Goal: Task Accomplishment & Management: Manage account settings

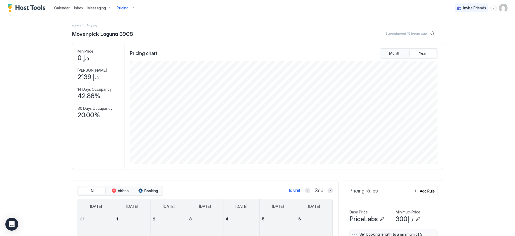
scroll to position [103, 309]
click at [127, 6] on span "Pricing" at bounding box center [123, 8] width 12 height 5
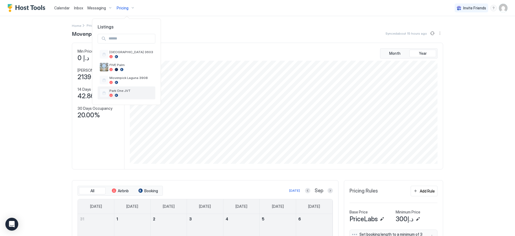
click at [132, 89] on span "Park One JVT" at bounding box center [131, 91] width 44 height 4
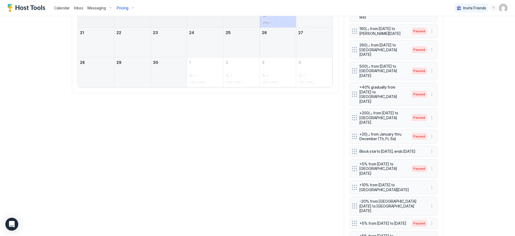
scroll to position [340, 0]
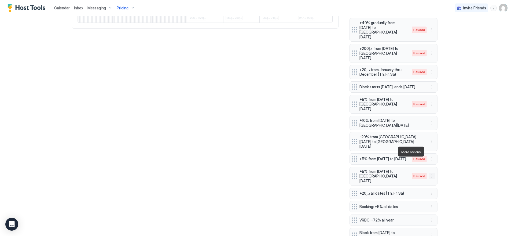
click at [429, 173] on button "More options" at bounding box center [432, 176] width 6 height 6
click at [431, 156] on div "Edit" at bounding box center [437, 159] width 21 height 9
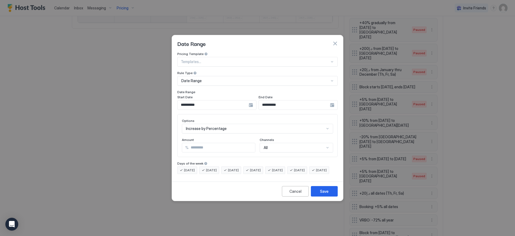
click at [253, 100] on div "**********" at bounding box center [216, 105] width 79 height 10
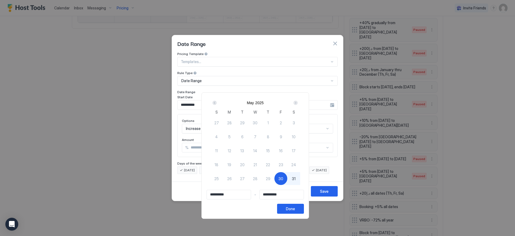
click at [297, 102] on div "Next" at bounding box center [295, 103] width 4 height 4
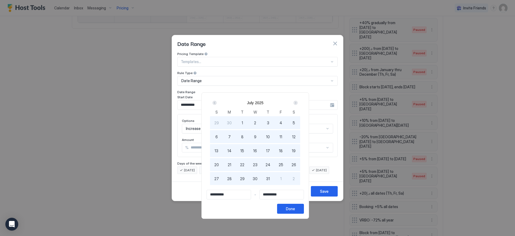
click at [297, 102] on div "Next" at bounding box center [295, 103] width 4 height 4
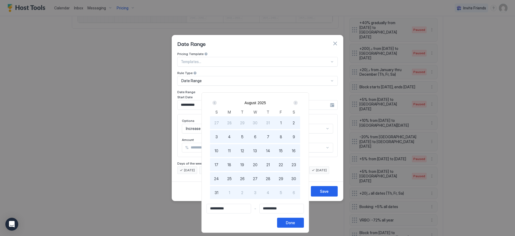
click at [297, 102] on div "Next" at bounding box center [295, 103] width 4 height 4
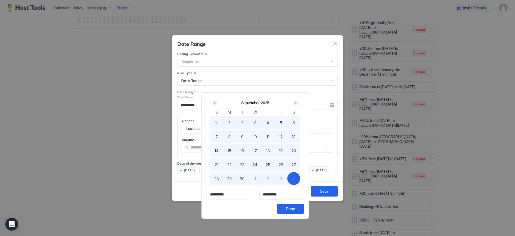
click at [243, 176] on span "30" at bounding box center [242, 179] width 5 height 6
type input "**********"
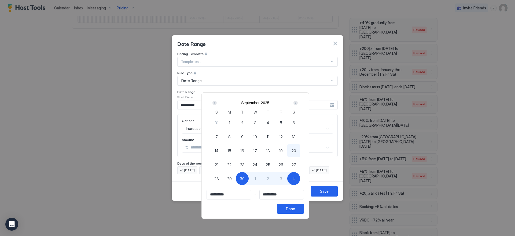
click at [298, 102] on div "Next" at bounding box center [295, 103] width 4 height 4
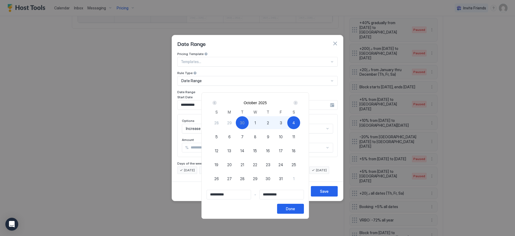
click at [297, 104] on div "Next" at bounding box center [295, 103] width 4 height 4
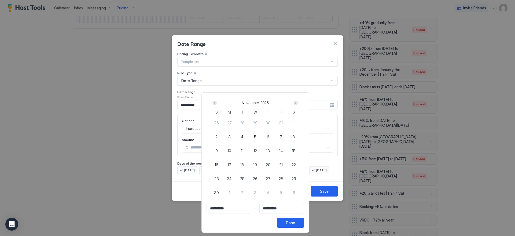
click at [297, 104] on div "Next" at bounding box center [295, 103] width 4 height 4
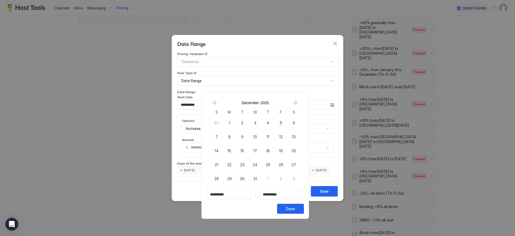
click at [299, 103] on div "Next" at bounding box center [295, 103] width 6 height 6
click at [295, 177] on span "4" at bounding box center [293, 179] width 3 height 6
type input "**********"
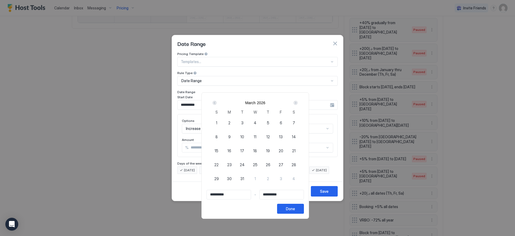
type input "**********"
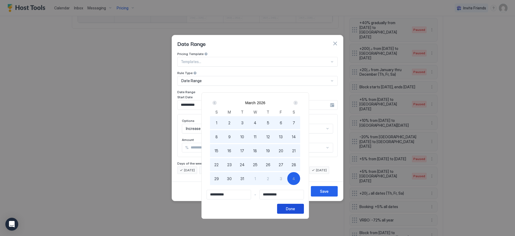
click at [295, 208] on div "Done" at bounding box center [290, 209] width 9 height 6
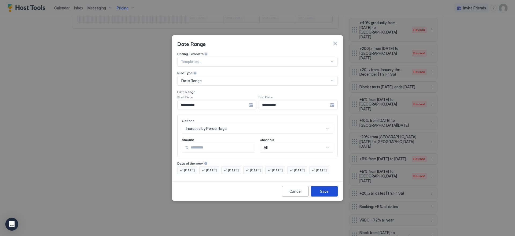
click at [320, 196] on button "Save" at bounding box center [324, 191] width 27 height 10
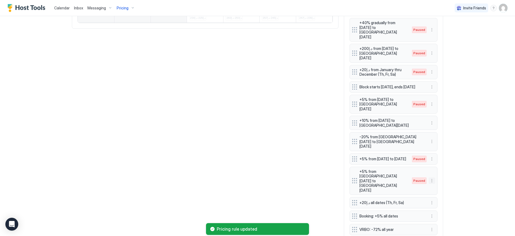
click at [431, 177] on button "More options" at bounding box center [432, 180] width 6 height 6
click at [433, 166] on div "Enable" at bounding box center [437, 167] width 16 height 4
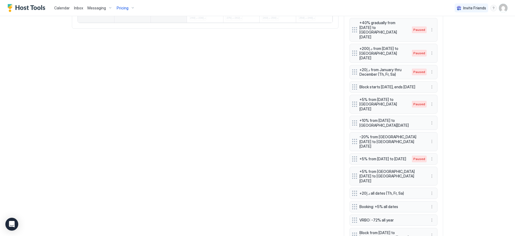
scroll to position [160, 0]
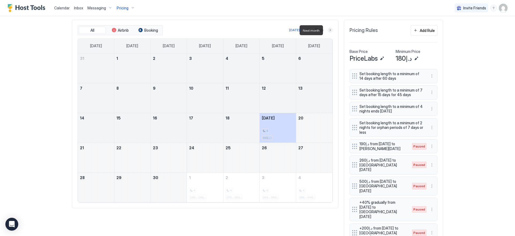
click at [328, 29] on button "Next month" at bounding box center [330, 29] width 5 height 5
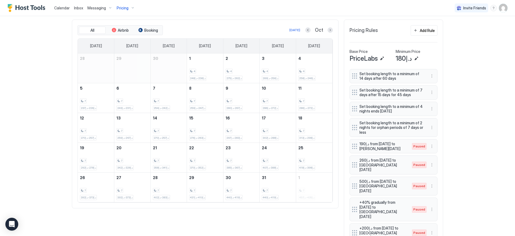
scroll to position [0, 0]
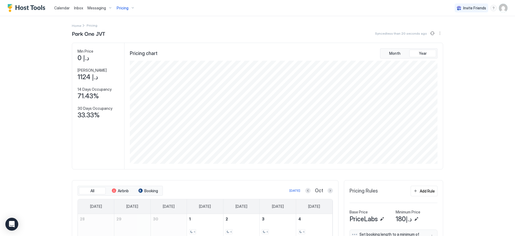
click at [499, 8] on img "User profile" at bounding box center [503, 8] width 9 height 9
click at [462, 31] on div "Settings" at bounding box center [469, 29] width 68 height 9
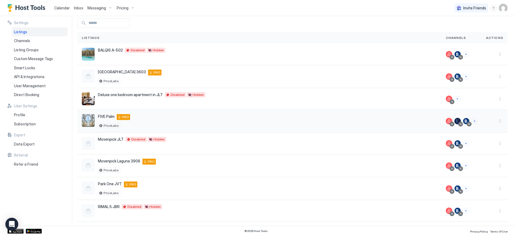
scroll to position [26, 0]
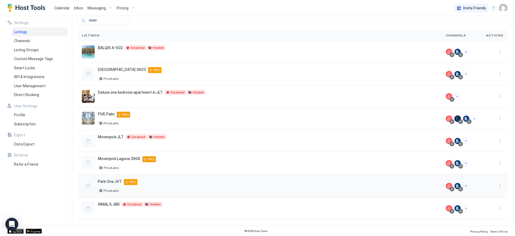
click at [283, 186] on div "Park One JVT undefined, [GEOGRAPHIC_DATA], دب undefined AE PRO PriceLabs" at bounding box center [259, 186] width 355 height 14
click at [498, 185] on button "More options" at bounding box center [500, 186] width 6 height 6
click at [485, 169] on span "Airbnb Settings" at bounding box center [483, 169] width 24 height 4
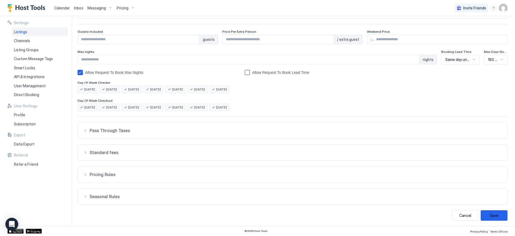
scroll to position [63, 0]
click at [320, 173] on span "Pricing Rules" at bounding box center [296, 172] width 412 height 5
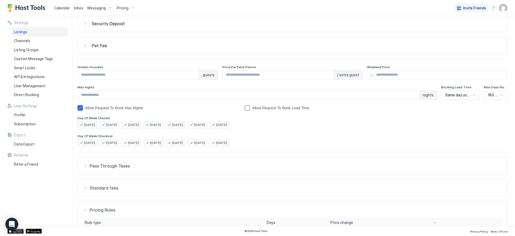
scroll to position [0, 0]
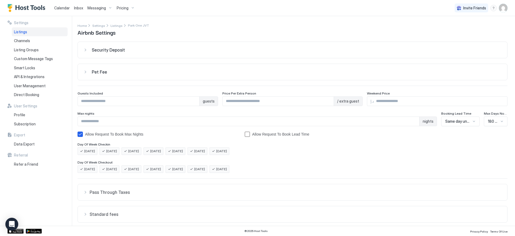
click at [124, 9] on span "Pricing" at bounding box center [123, 8] width 12 height 5
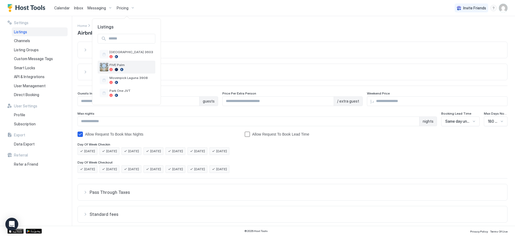
click at [133, 69] on div at bounding box center [131, 69] width 44 height 3
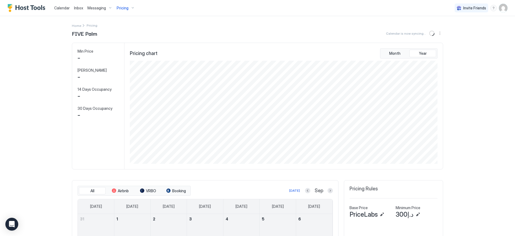
scroll to position [103, 309]
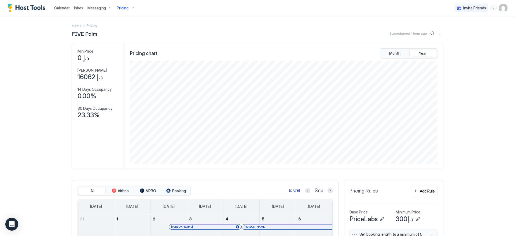
click at [131, 9] on div "Pricing" at bounding box center [126, 7] width 23 height 9
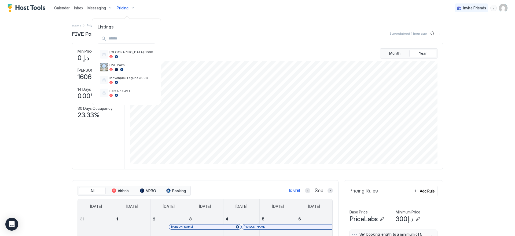
click at [185, 41] on div at bounding box center [257, 118] width 515 height 236
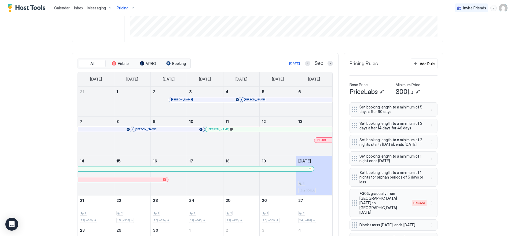
scroll to position [134, 0]
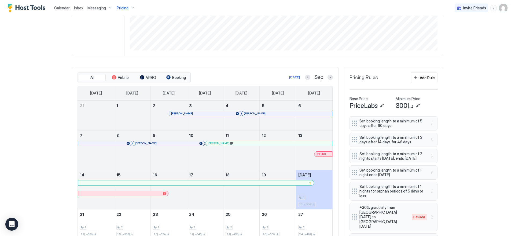
scroll to position [109, 0]
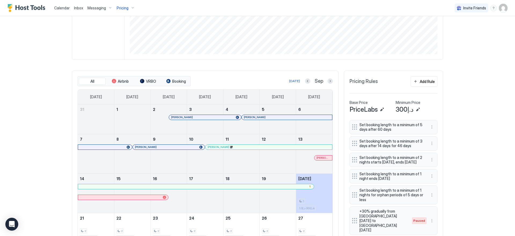
click at [123, 8] on span "Pricing" at bounding box center [123, 8] width 12 height 5
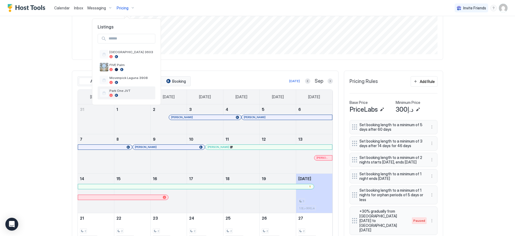
click at [128, 89] on span "Park One JVT" at bounding box center [131, 91] width 44 height 4
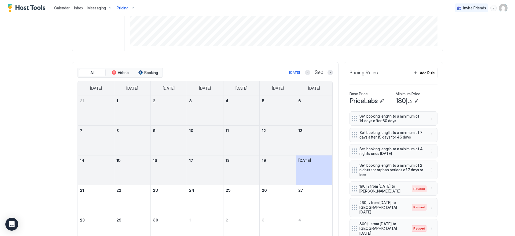
scroll to position [239, 0]
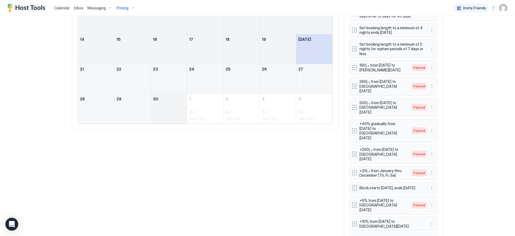
click at [170, 108] on div "September 30, 2025" at bounding box center [169, 109] width 36 height 30
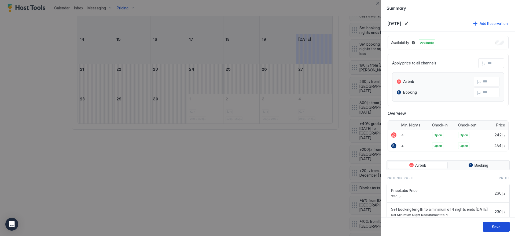
click at [493, 226] on div "Save" at bounding box center [496, 227] width 9 height 6
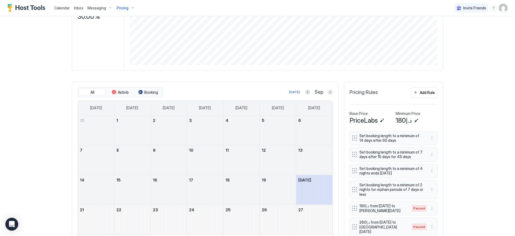
scroll to position [98, 0]
click at [305, 91] on button "Previous month" at bounding box center [307, 92] width 5 height 5
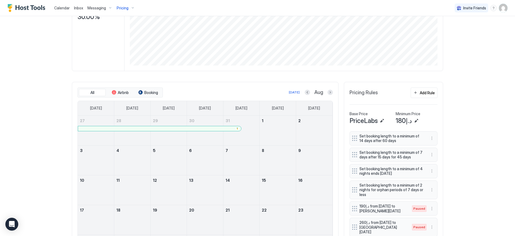
click at [253, 130] on div at bounding box center [241, 134] width 36 height 16
click at [328, 93] on button "Next month" at bounding box center [330, 92] width 5 height 5
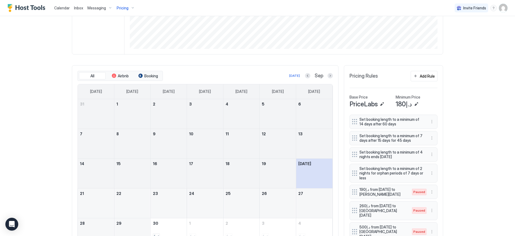
scroll to position [201, 0]
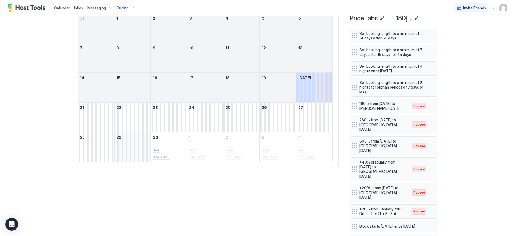
click at [140, 140] on div "September 29, 2025" at bounding box center [132, 147] width 36 height 30
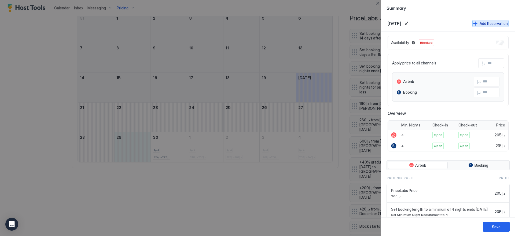
click at [492, 21] on div "Add Reservation" at bounding box center [494, 24] width 28 height 6
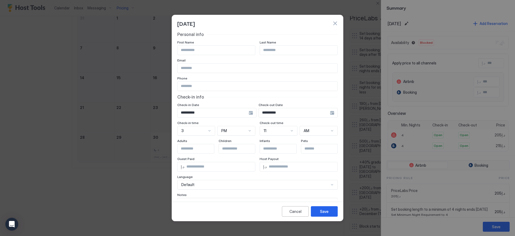
click at [247, 112] on div "**********" at bounding box center [216, 113] width 79 height 10
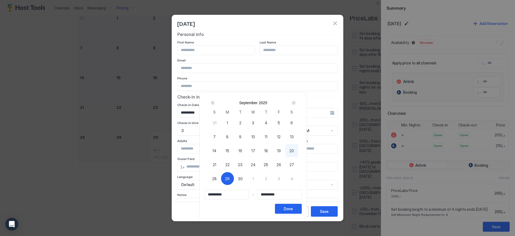
click at [215, 101] on div "Prev" at bounding box center [213, 103] width 4 height 4
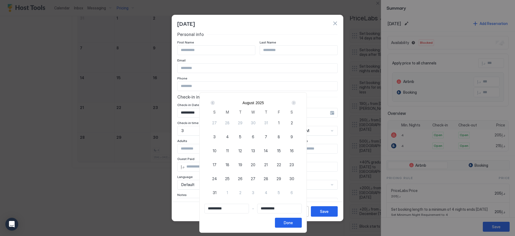
click at [279, 122] on span "1" at bounding box center [278, 123] width 1 height 6
type input "**********"
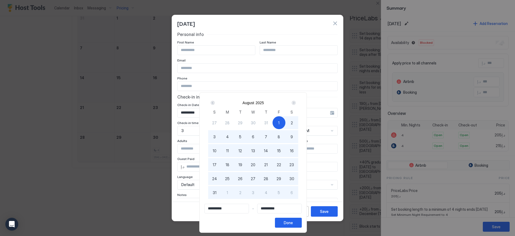
click at [294, 101] on div "Next" at bounding box center [294, 103] width 4 height 4
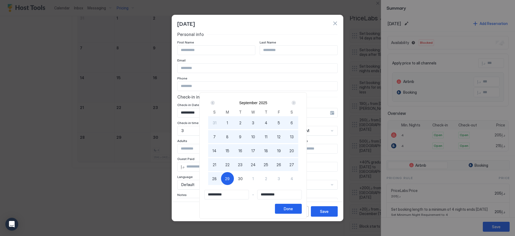
click at [241, 178] on span "30" at bounding box center [240, 179] width 5 height 6
type input "**********"
click at [298, 209] on button "Done" at bounding box center [288, 209] width 27 height 10
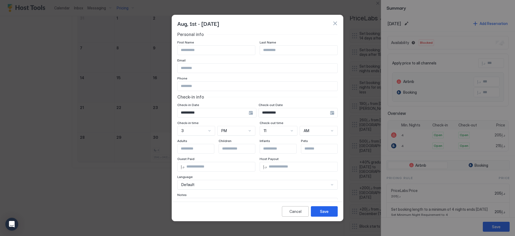
click at [233, 53] on input "Input Field" at bounding box center [217, 50] width 78 height 9
type input "*******"
drag, startPoint x: 202, startPoint y: 162, endPoint x: 176, endPoint y: 165, distance: 25.6
click at [176, 165] on div "**********" at bounding box center [257, 116] width 171 height 168
type input "****"
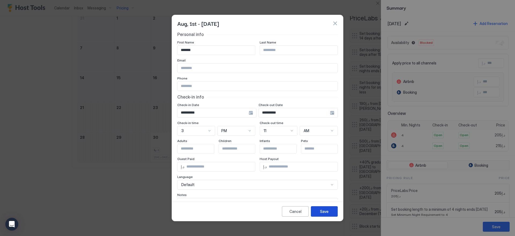
click at [319, 214] on button "Save" at bounding box center [324, 211] width 27 height 10
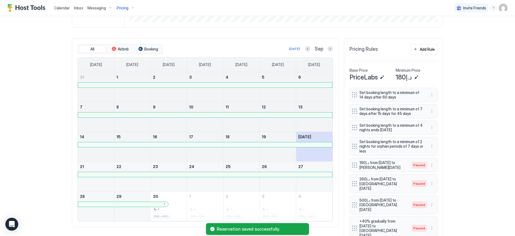
scroll to position [154, 0]
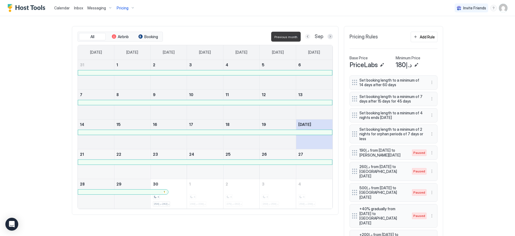
click at [306, 35] on button "Previous month" at bounding box center [307, 36] width 5 height 5
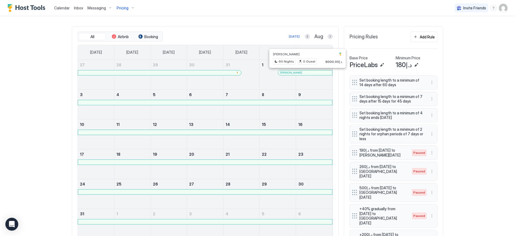
click at [306, 73] on div at bounding box center [308, 73] width 4 height 4
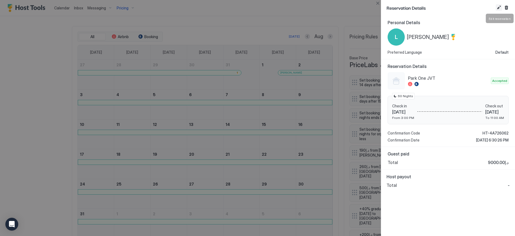
click at [499, 8] on button "Edit reservation" at bounding box center [499, 7] width 6 height 6
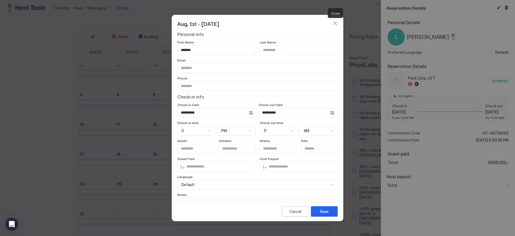
click at [335, 23] on button "button" at bounding box center [334, 23] width 5 height 5
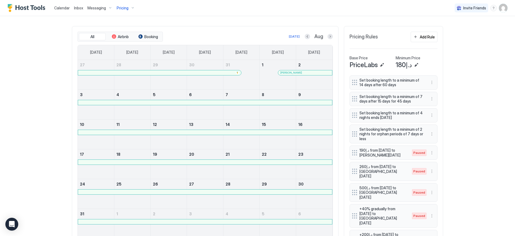
click at [168, 72] on div at bounding box center [170, 73] width 4 height 4
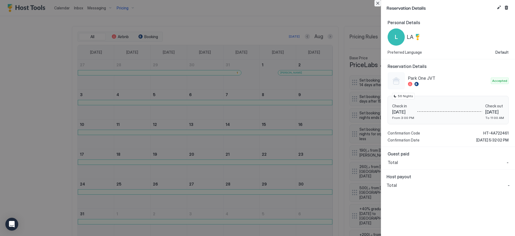
click at [378, 2] on button "Close" at bounding box center [377, 3] width 6 height 6
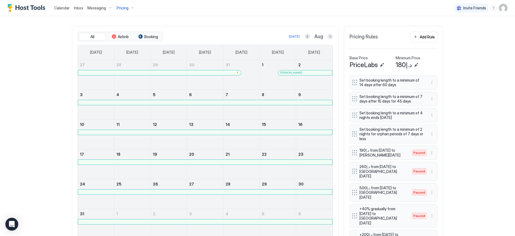
click at [291, 74] on div at bounding box center [293, 73] width 4 height 4
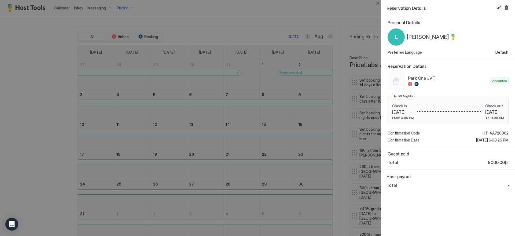
click at [497, 7] on button "Edit reservation" at bounding box center [499, 7] width 6 height 6
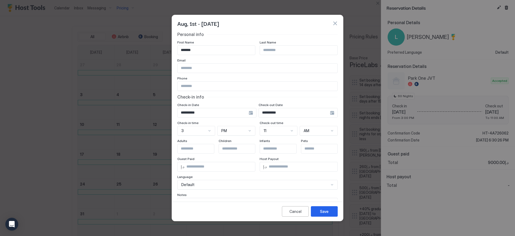
click at [223, 116] on input "**********" at bounding box center [213, 112] width 71 height 9
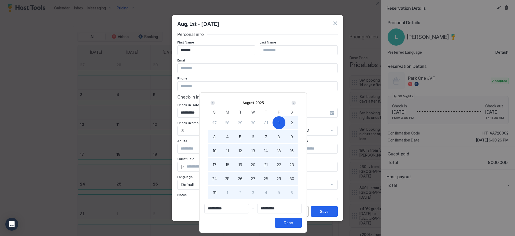
click at [268, 122] on span "31" at bounding box center [266, 123] width 4 height 6
type input "**********"
drag, startPoint x: 290, startPoint y: 223, endPoint x: 293, endPoint y: 221, distance: 3.9
click at [290, 223] on div "Done" at bounding box center [288, 223] width 9 height 6
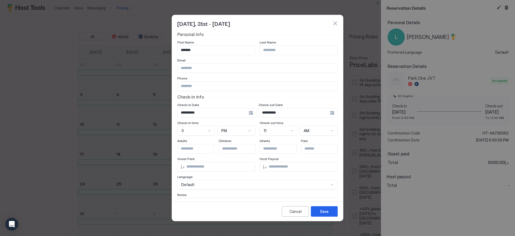
click at [319, 217] on div "Cancel Save" at bounding box center [257, 210] width 171 height 19
click at [319, 215] on button "Save" at bounding box center [324, 211] width 27 height 10
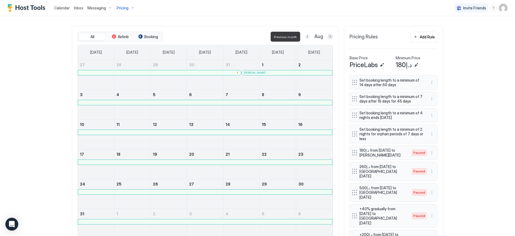
click at [305, 36] on button "Previous month" at bounding box center [307, 36] width 5 height 5
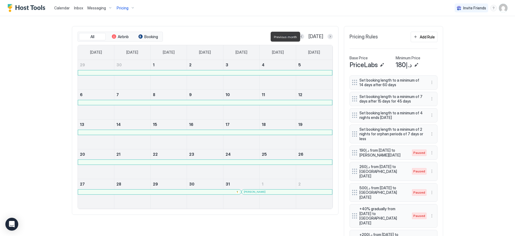
click at [304, 36] on div at bounding box center [301, 36] width 5 height 5
click at [304, 36] on button "Previous month" at bounding box center [301, 36] width 5 height 5
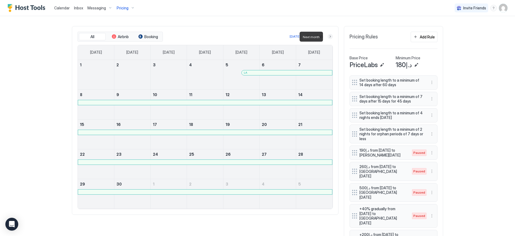
click at [328, 36] on button "Next month" at bounding box center [330, 36] width 5 height 5
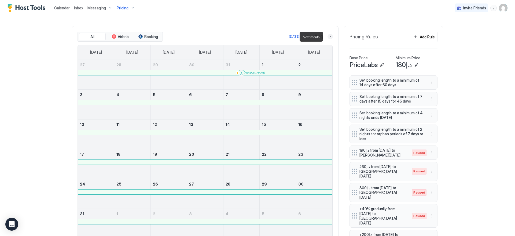
click at [328, 36] on button "Next month" at bounding box center [330, 36] width 5 height 5
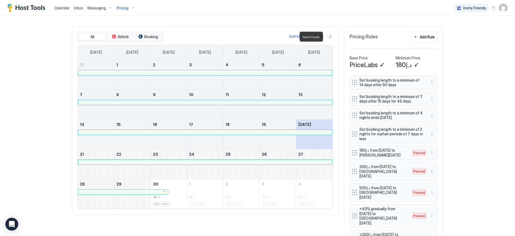
click at [328, 36] on button "Next month" at bounding box center [330, 36] width 5 height 5
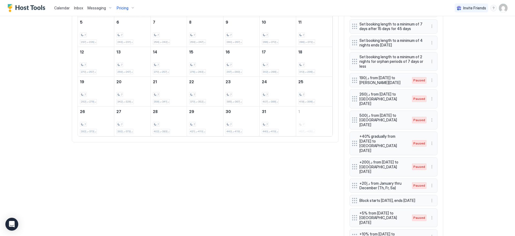
scroll to position [147, 0]
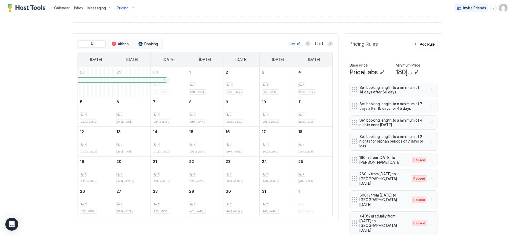
click at [119, 7] on span "Pricing" at bounding box center [123, 8] width 12 height 5
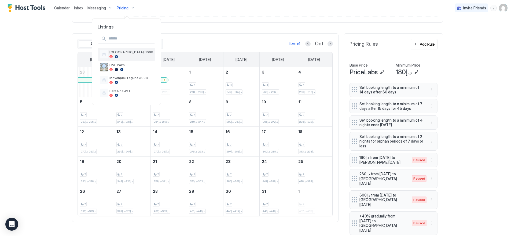
click at [137, 57] on div at bounding box center [131, 56] width 44 height 3
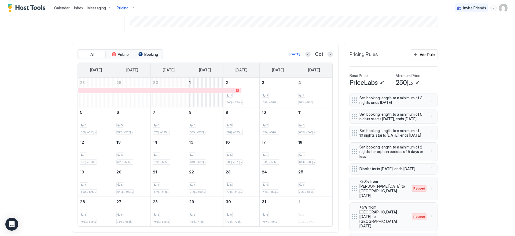
scroll to position [71, 0]
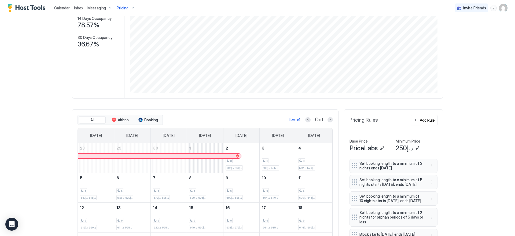
click at [128, 11] on div "Pricing" at bounding box center [126, 7] width 23 height 9
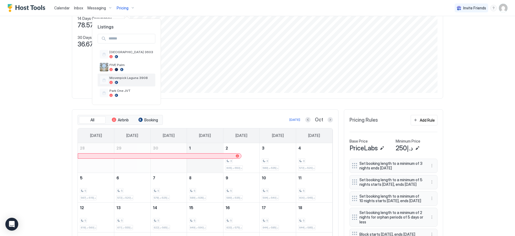
click at [128, 79] on span "Movenpick Laguna 3908" at bounding box center [131, 78] width 44 height 4
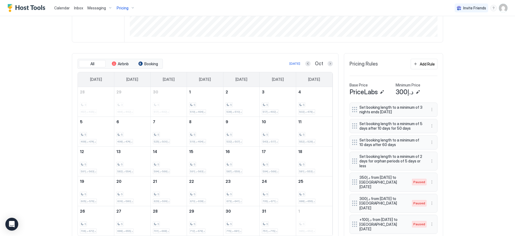
scroll to position [71, 0]
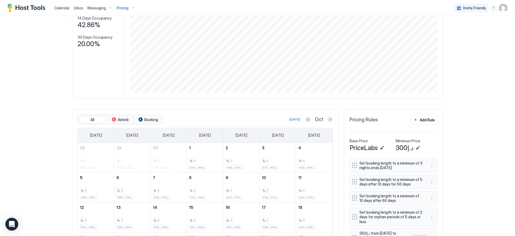
click at [128, 8] on div "Pricing" at bounding box center [126, 7] width 23 height 9
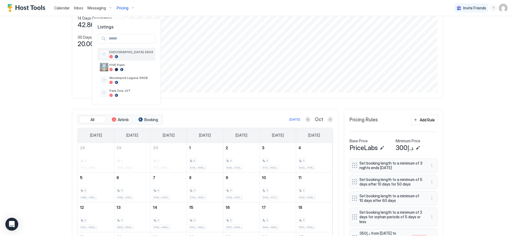
click at [130, 54] on span "[GEOGRAPHIC_DATA] 3603" at bounding box center [131, 52] width 44 height 4
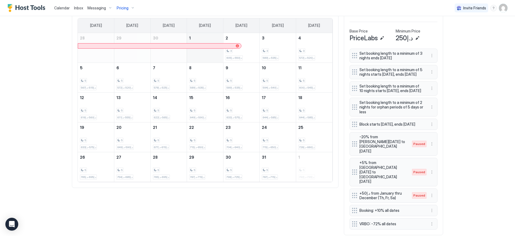
scroll to position [184, 0]
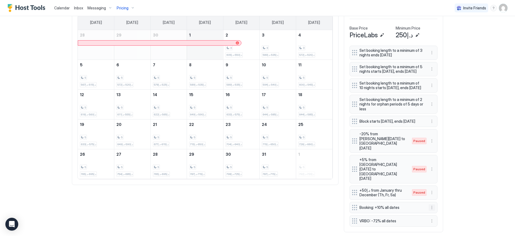
click at [431, 204] on button "More options" at bounding box center [432, 207] width 6 height 6
click at [433, 203] on div "Edit" at bounding box center [435, 204] width 12 height 4
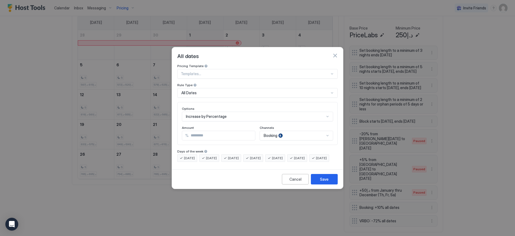
drag, startPoint x: 210, startPoint y: 129, endPoint x: 93, endPoint y: 113, distance: 118.2
click at [94, 113] on div "All dates Pricing Template Templates... Rule Type All Dates Options Increase by…" at bounding box center [257, 118] width 515 height 236
type input "*"
click at [331, 184] on button "Save" at bounding box center [324, 179] width 27 height 10
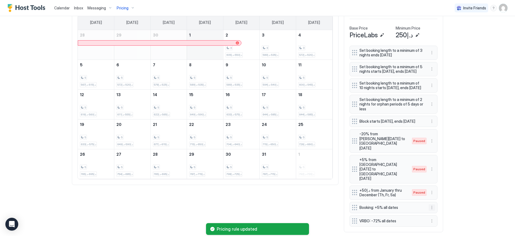
click at [431, 204] on button "More options" at bounding box center [432, 207] width 6 height 6
click at [432, 202] on div "Edit" at bounding box center [435, 204] width 12 height 4
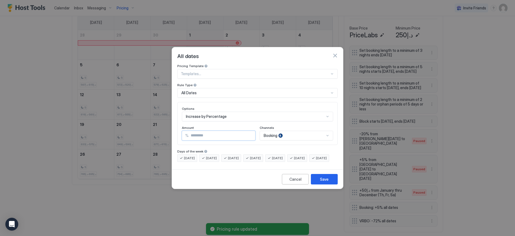
drag, startPoint x: 198, startPoint y: 130, endPoint x: 128, endPoint y: 120, distance: 70.7
click at [137, 122] on div "All dates Pricing Template Templates... Rule Type All Dates Options Increase by…" at bounding box center [257, 118] width 515 height 236
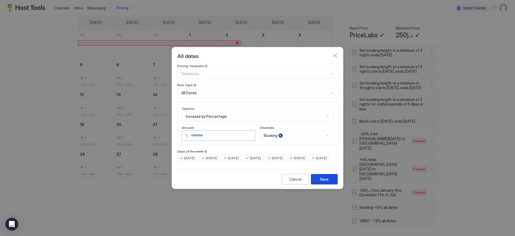
type input "**"
click at [325, 182] on div "Save" at bounding box center [324, 179] width 9 height 6
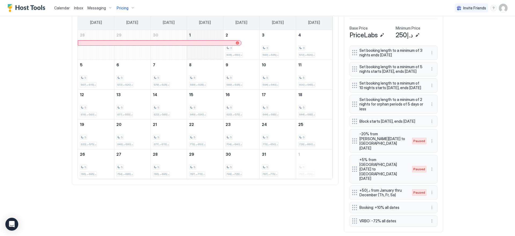
click at [118, 9] on span "Pricing" at bounding box center [123, 8] width 12 height 5
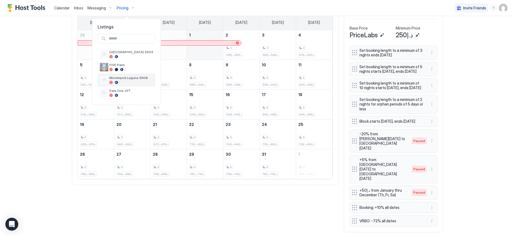
click at [131, 83] on div at bounding box center [131, 82] width 44 height 3
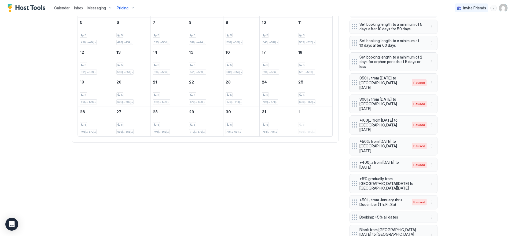
scroll to position [226, 0]
click at [431, 214] on button "More options" at bounding box center [432, 217] width 6 height 6
click at [434, 198] on div "Edit" at bounding box center [437, 201] width 20 height 9
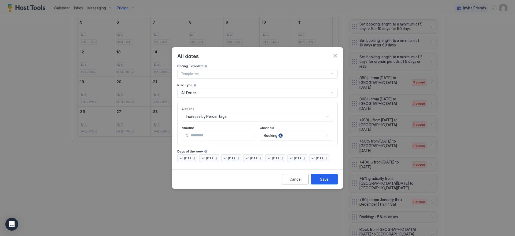
drag, startPoint x: 201, startPoint y: 134, endPoint x: 124, endPoint y: 125, distance: 77.0
click at [124, 125] on div "All dates Pricing Template Templates... Rule Type All Dates Options Increase by…" at bounding box center [257, 118] width 515 height 236
type input "**"
click at [319, 184] on button "Save" at bounding box center [324, 179] width 27 height 10
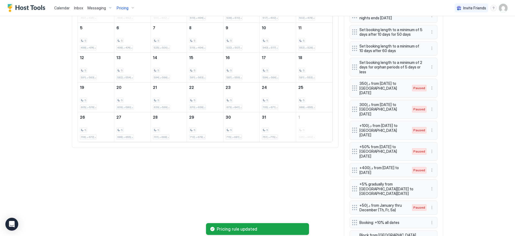
scroll to position [219, 0]
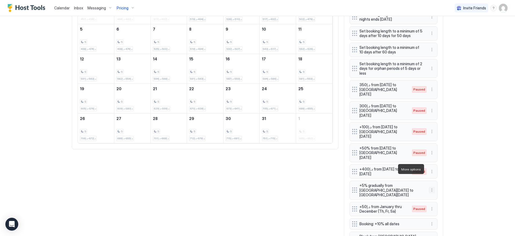
click at [429, 187] on button "More options" at bounding box center [432, 190] width 6 height 6
click at [435, 176] on span "Edit" at bounding box center [438, 176] width 6 height 4
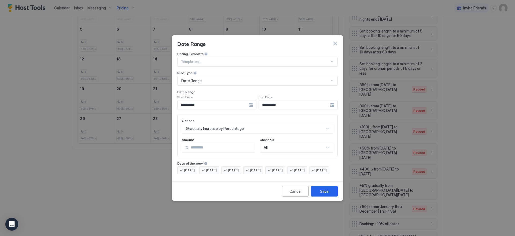
click at [218, 126] on div "Gradually Increase by Percentage" at bounding box center [257, 129] width 151 height 10
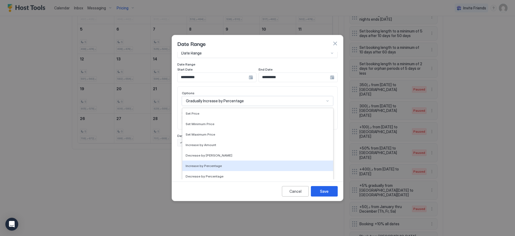
scroll to position [38, 0]
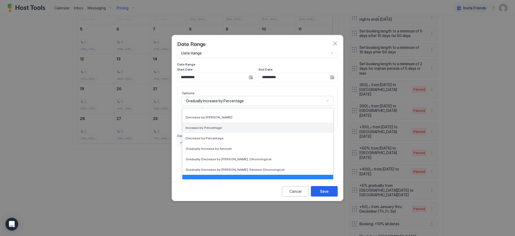
click at [218, 126] on span "Increase by Percentage" at bounding box center [204, 128] width 36 height 4
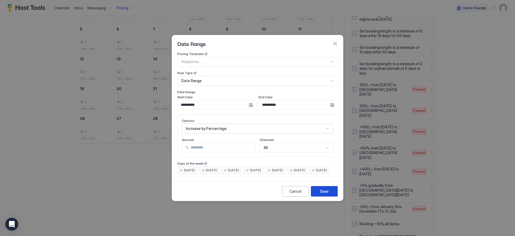
click at [329, 196] on button "Save" at bounding box center [324, 191] width 27 height 10
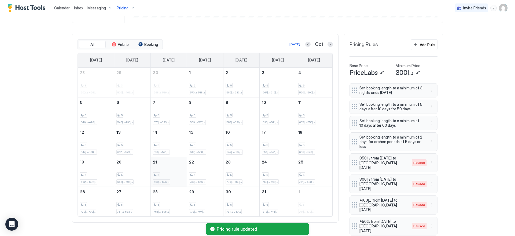
scroll to position [106, 0]
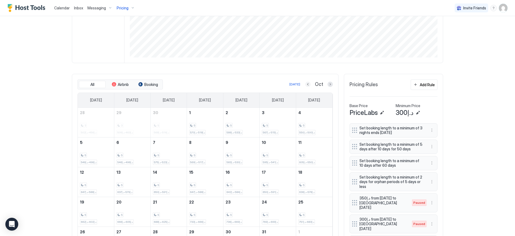
click at [308, 84] on button "Previous month" at bounding box center [307, 84] width 5 height 5
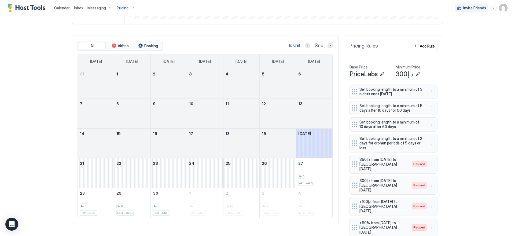
scroll to position [145, 0]
click at [117, 6] on span "Pricing" at bounding box center [123, 8] width 12 height 5
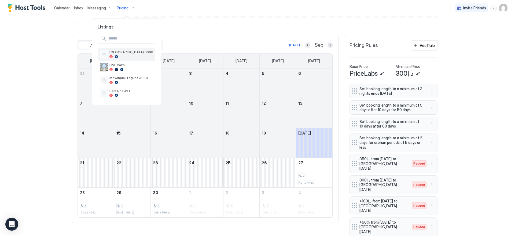
click at [136, 56] on div at bounding box center [131, 56] width 44 height 3
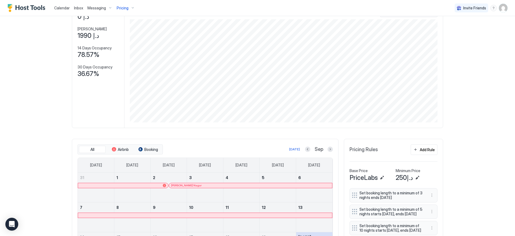
scroll to position [41, 0]
click at [123, 12] on div "Pricing" at bounding box center [126, 7] width 23 height 9
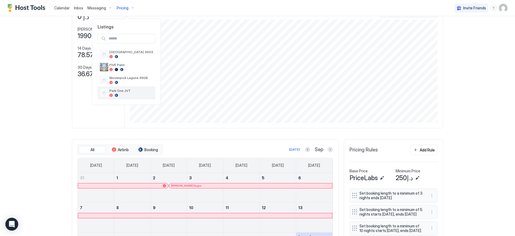
click at [126, 88] on div "Park One JVT" at bounding box center [127, 92] width 58 height 13
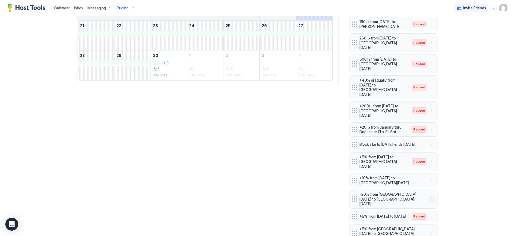
scroll to position [283, 0]
click at [429, 229] on button "More options" at bounding box center [432, 232] width 6 height 6
click at [433, 184] on div "Edit" at bounding box center [435, 183] width 12 height 4
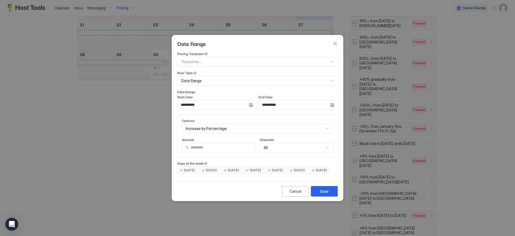
drag, startPoint x: 214, startPoint y: 147, endPoint x: 146, endPoint y: 137, distance: 68.3
click at [146, 137] on div "**********" at bounding box center [257, 118] width 515 height 236
type input "**"
click at [337, 195] on button "Save" at bounding box center [324, 191] width 27 height 10
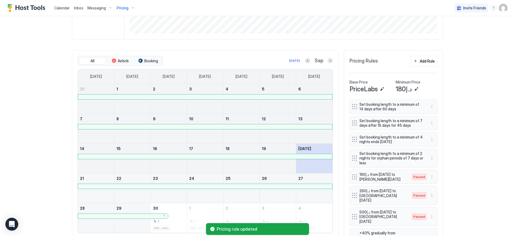
scroll to position [6, 0]
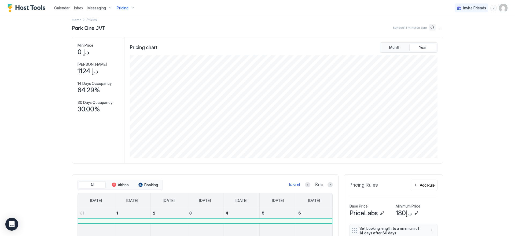
click at [429, 27] on button "Sync prices" at bounding box center [432, 27] width 6 height 6
click at [120, 6] on span "Pricing" at bounding box center [123, 8] width 12 height 5
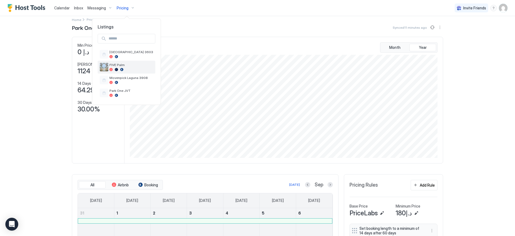
click at [130, 70] on div at bounding box center [131, 69] width 44 height 3
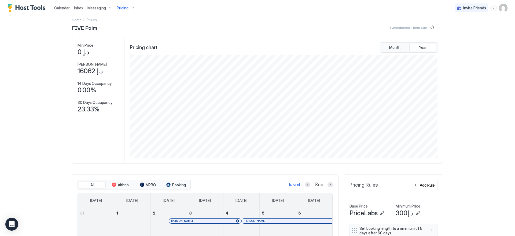
click at [41, 98] on div "Calendar Inbox Messaging Pricing Invite Friends EN Home Pricing FIVE Palm Synce…" at bounding box center [257, 118] width 515 height 236
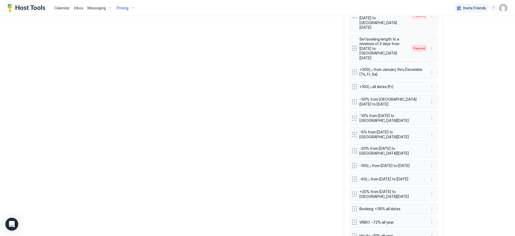
scroll to position [519, 0]
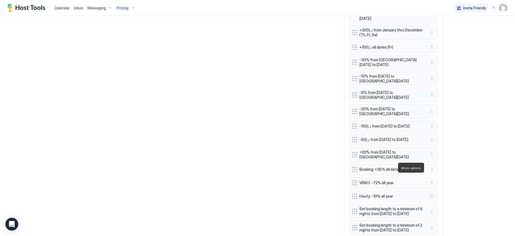
click at [431, 193] on button "More options" at bounding box center [432, 196] width 6 height 6
click at [479, 126] on div at bounding box center [257, 118] width 515 height 236
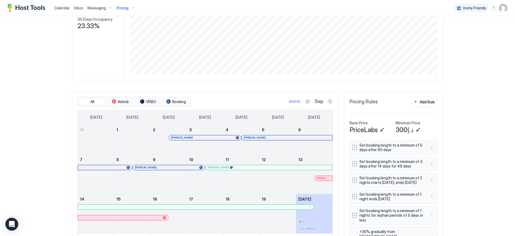
scroll to position [0, 0]
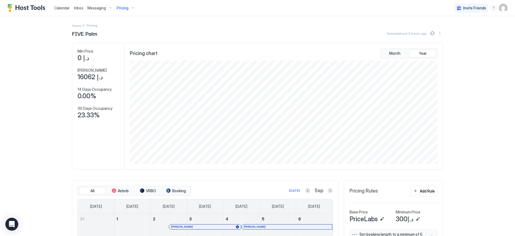
click at [129, 1] on button "Pricing" at bounding box center [126, 8] width 23 height 16
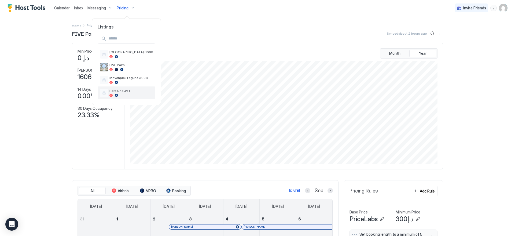
click at [118, 88] on div "Park One JVT" at bounding box center [127, 92] width 58 height 13
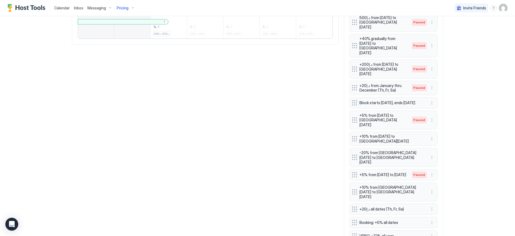
scroll to position [328, 0]
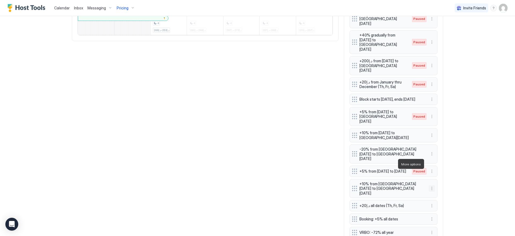
click at [430, 185] on button "More options" at bounding box center [432, 188] width 6 height 6
click at [431, 171] on div "Edit" at bounding box center [435, 171] width 12 height 4
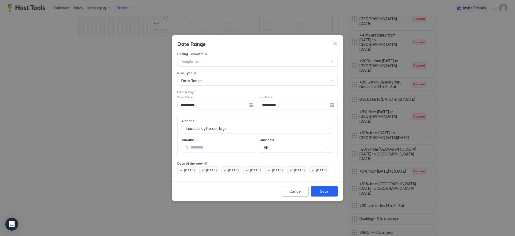
click at [276, 100] on input "**********" at bounding box center [294, 104] width 71 height 9
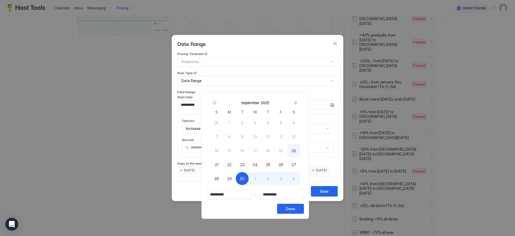
click at [241, 178] on div "30" at bounding box center [242, 178] width 13 height 13
click at [242, 175] on div "30" at bounding box center [242, 178] width 13 height 13
type input "**********"
click at [298, 101] on div "Next" at bounding box center [295, 103] width 4 height 4
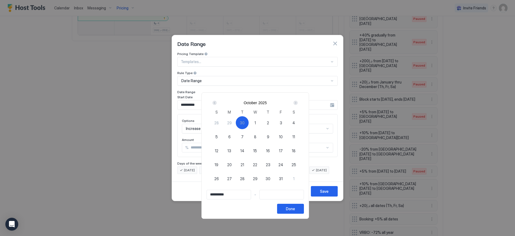
click at [298, 101] on div "Next" at bounding box center [295, 103] width 4 height 4
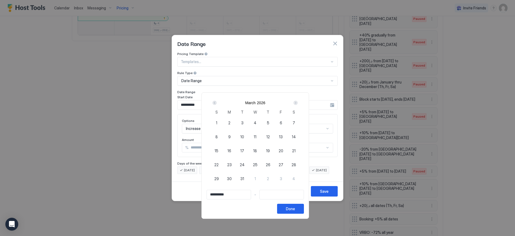
click at [298, 101] on div "Next" at bounding box center [295, 103] width 4 height 4
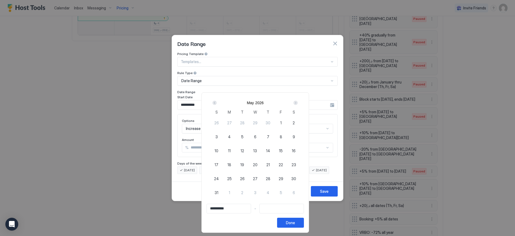
click at [298, 101] on div "Next" at bounding box center [295, 103] width 4 height 4
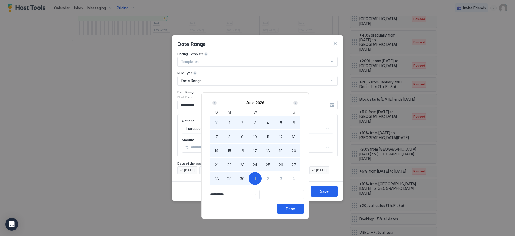
type input "**********"
click at [299, 179] on div "4" at bounding box center [293, 178] width 13 height 13
type input "**********"
click at [295, 210] on div "Done" at bounding box center [290, 209] width 9 height 6
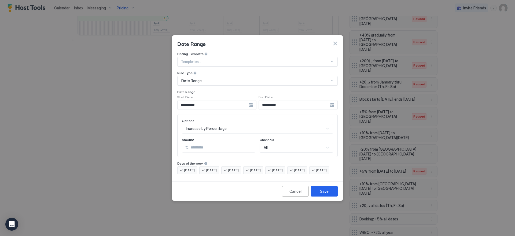
click at [207, 143] on input "**" at bounding box center [222, 147] width 67 height 9
type input "**"
click at [319, 194] on button "Save" at bounding box center [324, 191] width 27 height 10
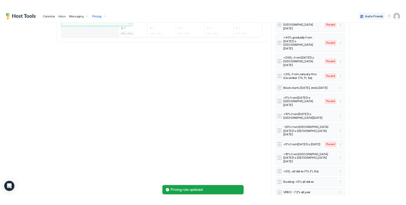
scroll to position [0, 0]
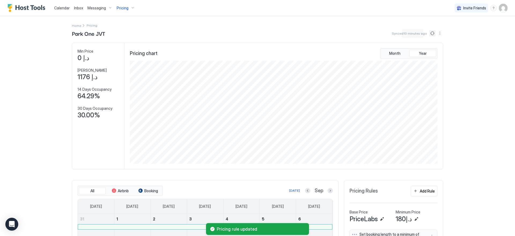
click at [432, 34] on button "Sync prices" at bounding box center [432, 33] width 6 height 6
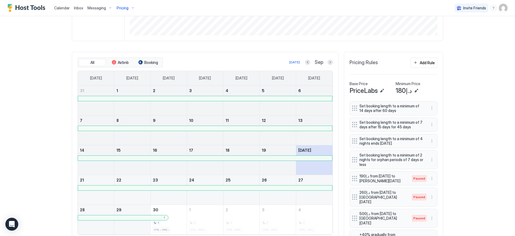
scroll to position [166, 0]
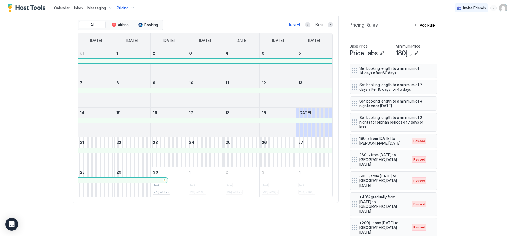
click at [123, 8] on span "Pricing" at bounding box center [123, 8] width 12 height 5
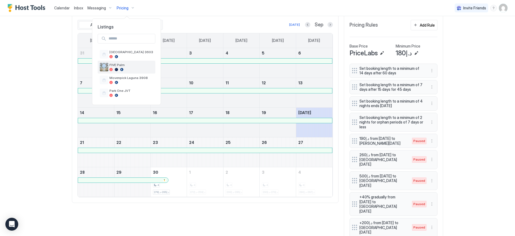
click at [136, 69] on div at bounding box center [131, 69] width 44 height 3
